Goal: Information Seeking & Learning: Learn about a topic

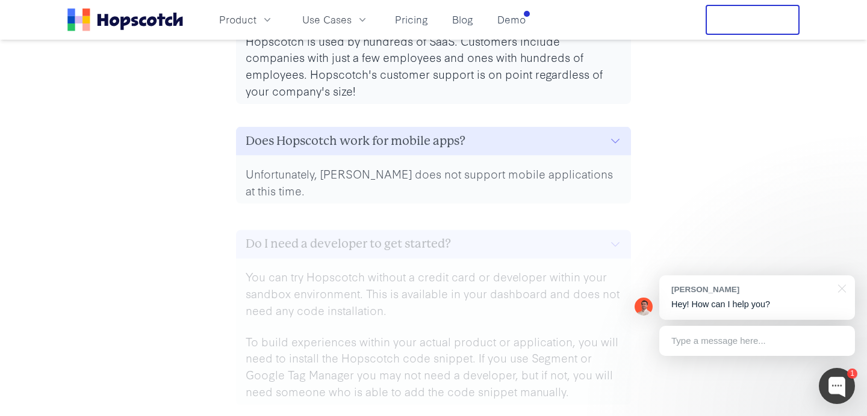
scroll to position [5543, 0]
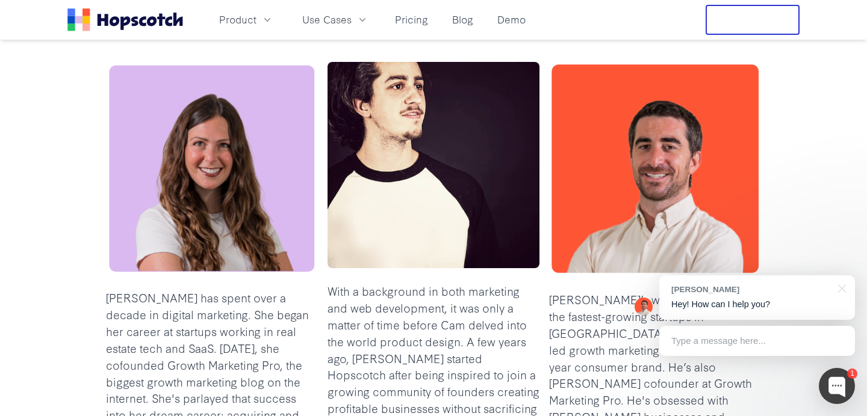
scroll to position [367, 0]
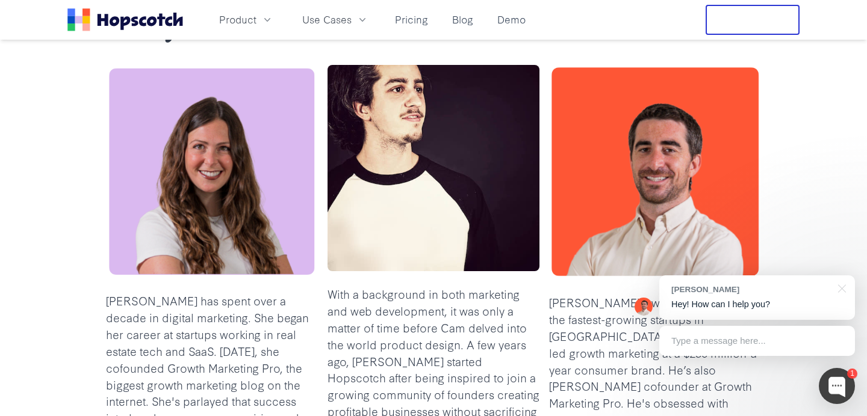
click at [388, 227] on img at bounding box center [433, 168] width 212 height 206
click at [388, 232] on img at bounding box center [433, 168] width 212 height 206
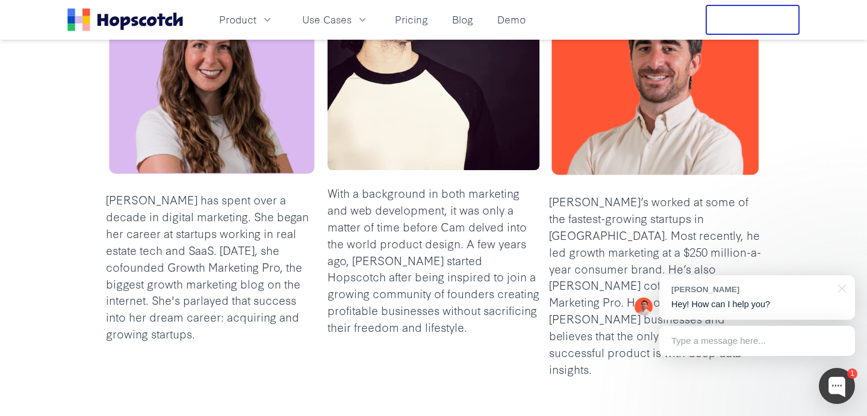
scroll to position [469, 0]
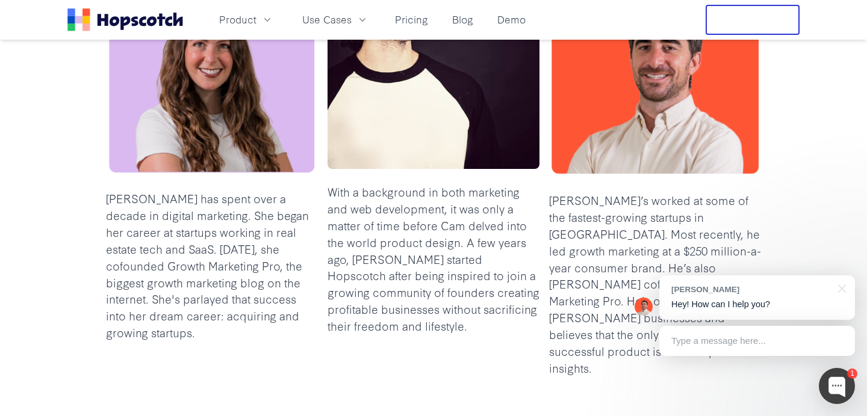
click at [388, 232] on p "With a background in both marketing and web development, it was only a matter o…" at bounding box center [433, 259] width 212 height 151
drag, startPoint x: 415, startPoint y: 316, endPoint x: 436, endPoint y: 305, distance: 24.2
click at [436, 303] on p "With a background in both marketing and web development, it was only a matter o…" at bounding box center [433, 259] width 212 height 151
click at [436, 305] on p "With a background in both marketing and web development, it was only a matter o…" at bounding box center [433, 259] width 212 height 151
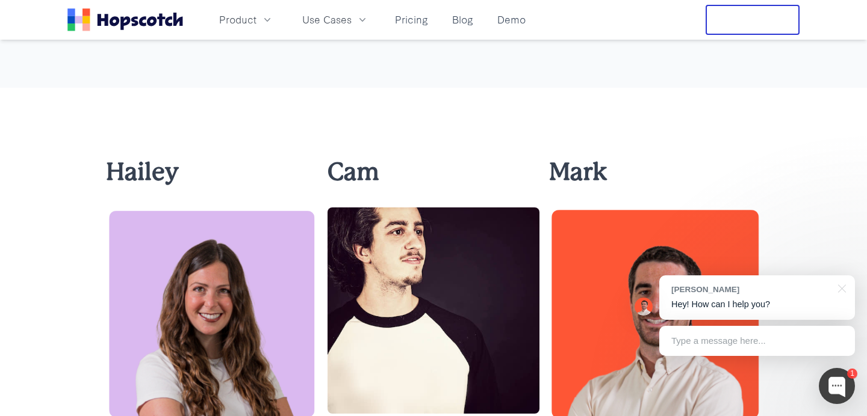
scroll to position [226, 0]
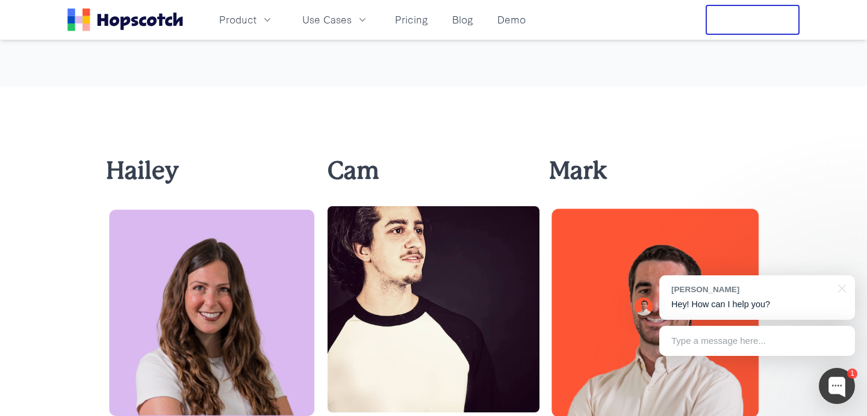
click at [354, 158] on b "Cam" at bounding box center [353, 170] width 52 height 28
copy b
